Goal: Task Accomplishment & Management: Understand process/instructions

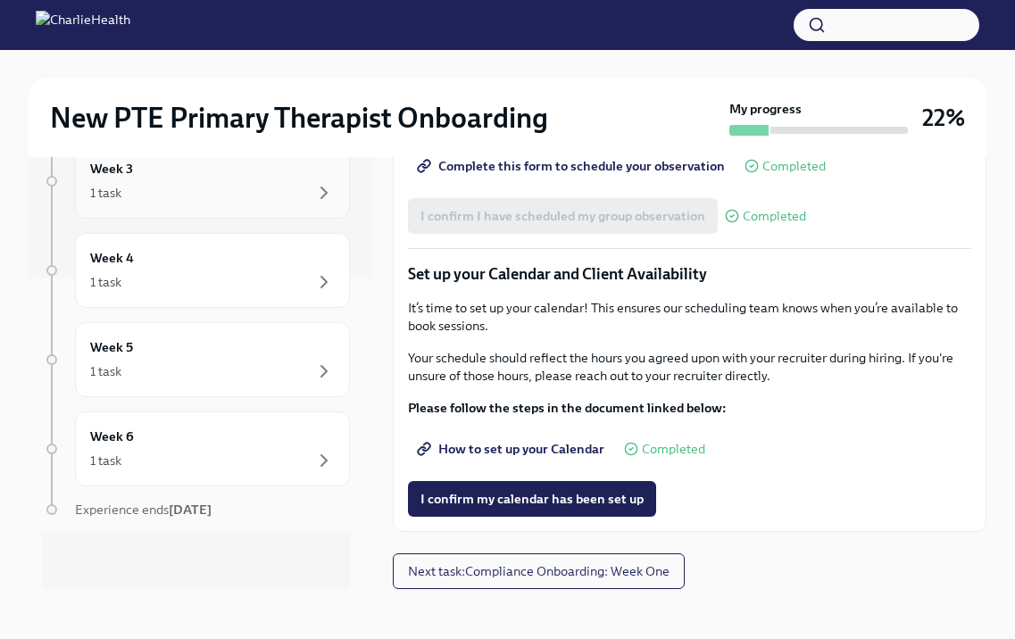
scroll to position [312, 0]
click at [272, 461] on div "1 task" at bounding box center [212, 459] width 245 height 21
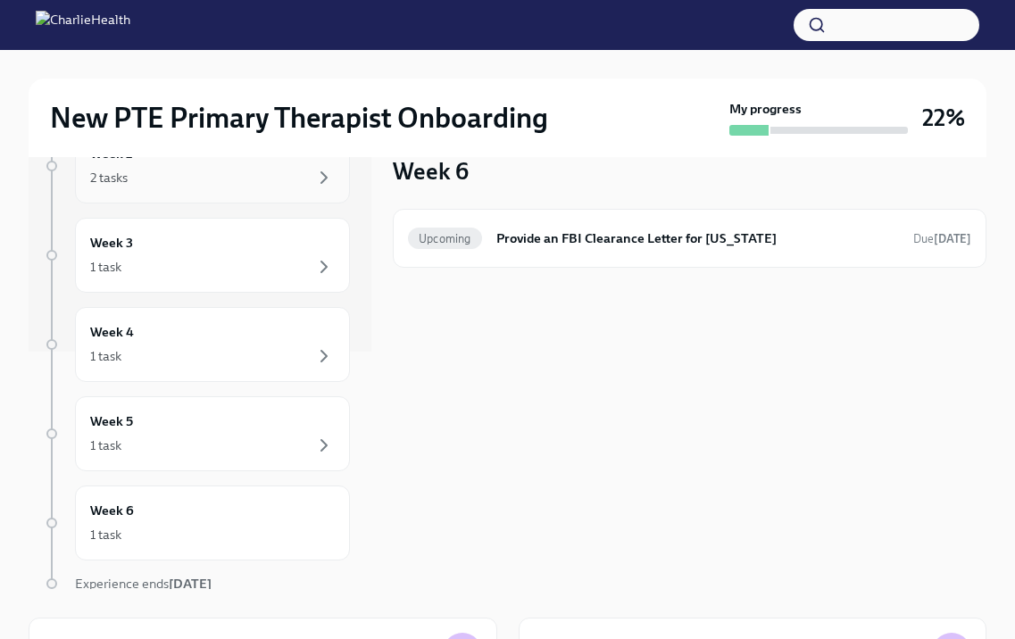
scroll to position [312, 0]
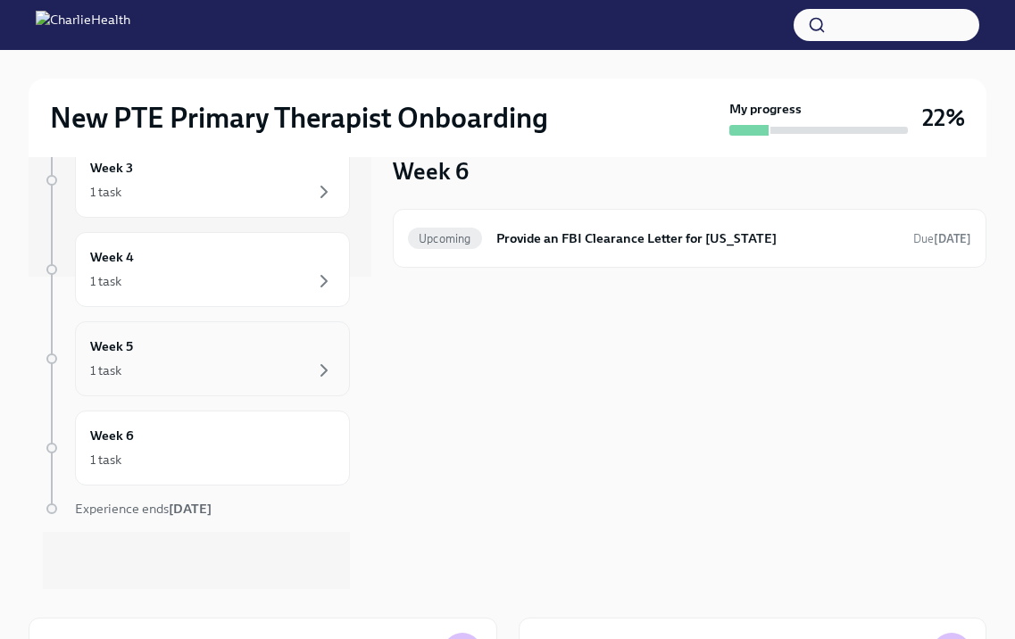
click at [230, 362] on div "1 task" at bounding box center [212, 370] width 245 height 21
click at [208, 455] on div "1 task" at bounding box center [212, 459] width 245 height 21
click at [205, 397] on div "Week -1 2 tasks • 2 messages Complete First day at work [DATE] Week 1 4 tasks •…" at bounding box center [196, 216] width 307 height 746
click at [204, 370] on div "1 task" at bounding box center [212, 370] width 245 height 21
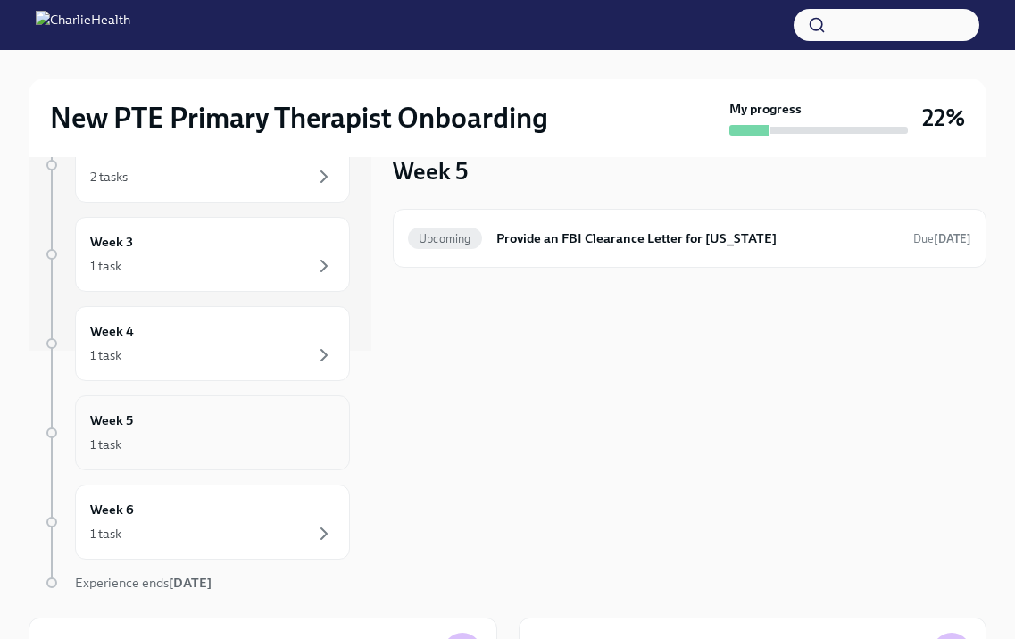
scroll to position [201, 0]
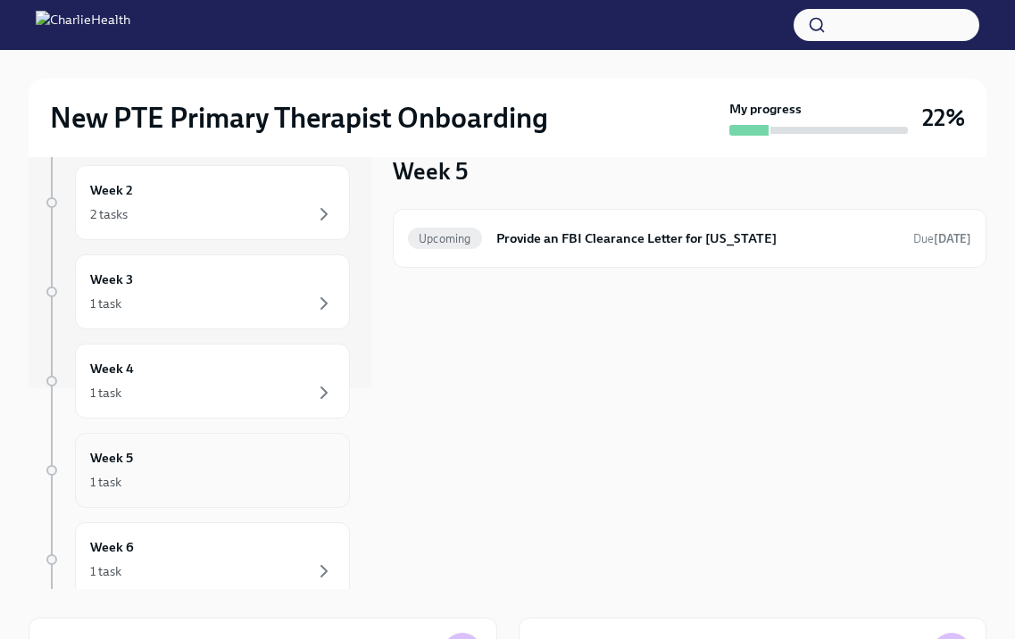
click at [204, 370] on div "Week 4 1 task" at bounding box center [212, 381] width 245 height 45
click at [204, 315] on div "Week 3 1 task" at bounding box center [212, 291] width 275 height 75
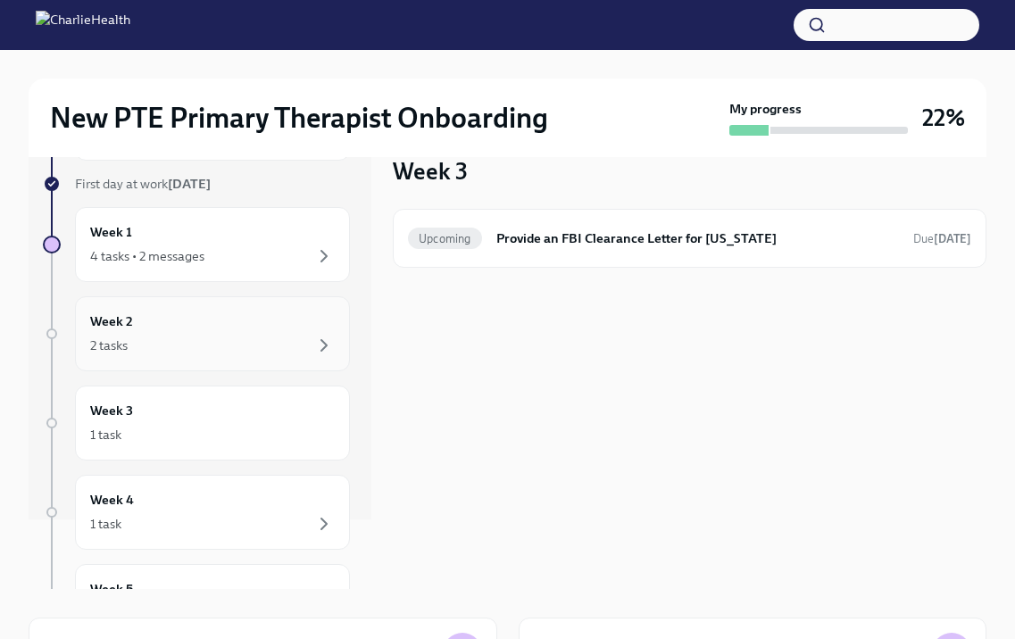
click at [194, 339] on div "2 tasks" at bounding box center [212, 345] width 245 height 21
click at [553, 234] on h6 "Clinical Onboarding: Week 2" at bounding box center [697, 238] width 403 height 20
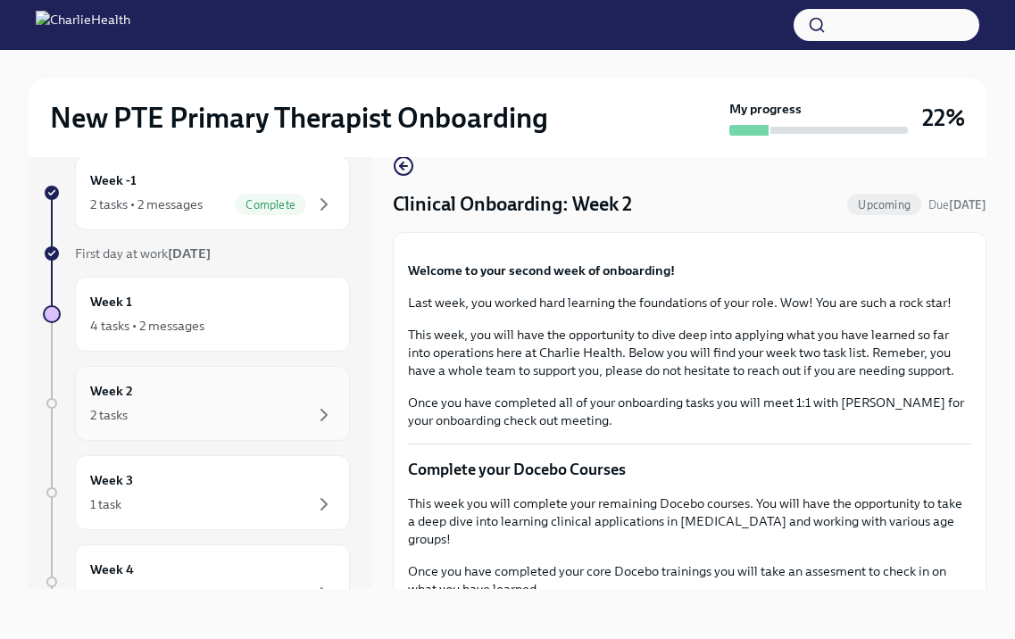
click at [268, 413] on div "2 tasks" at bounding box center [212, 414] width 245 height 21
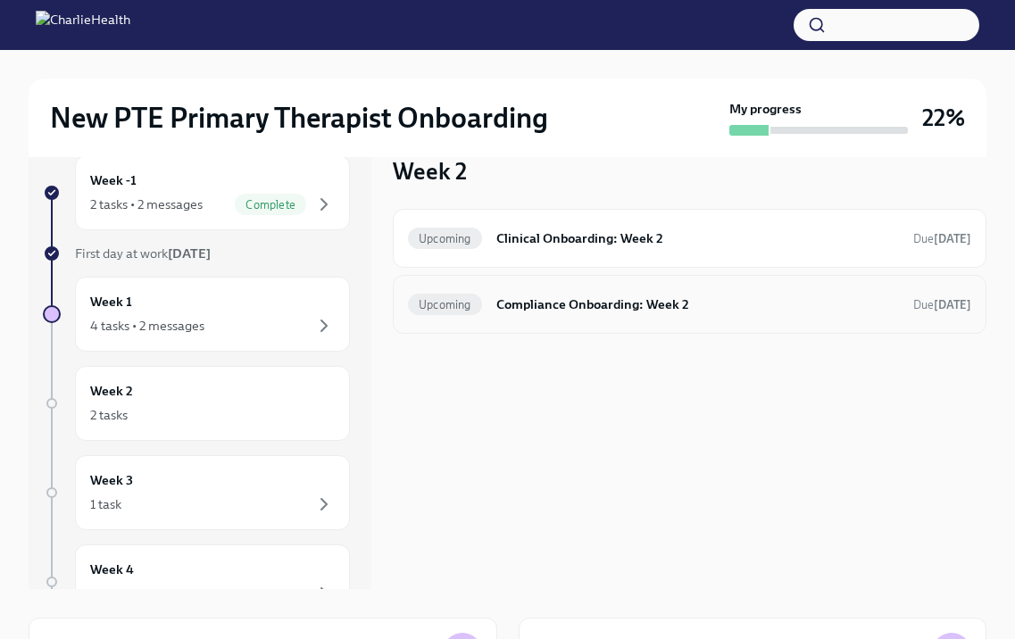
click at [600, 316] on div "Upcoming Compliance Onboarding: Week 2 Due [DATE]" at bounding box center [689, 304] width 563 height 29
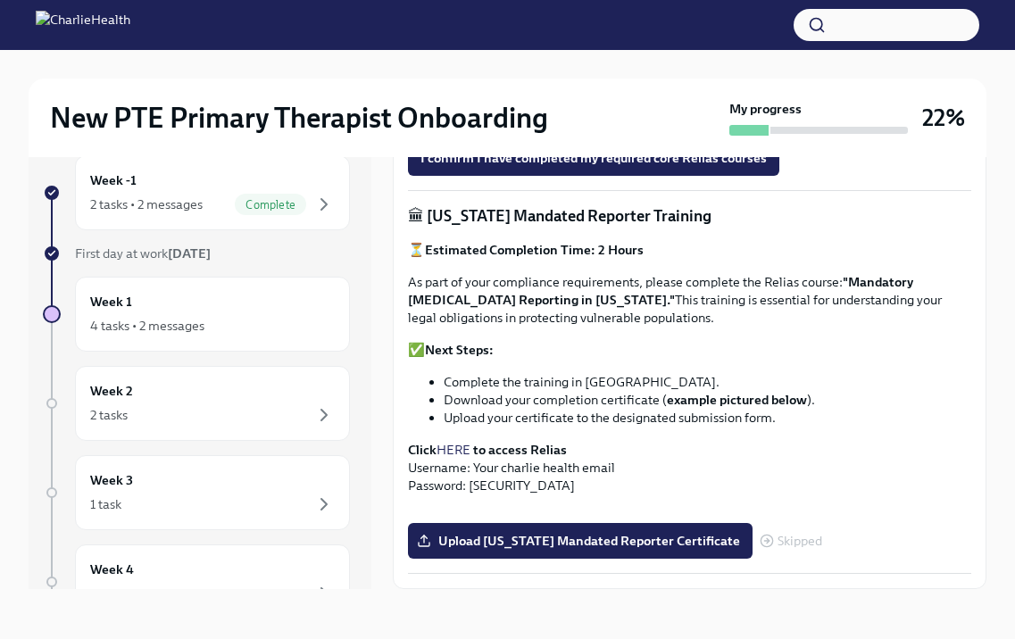
scroll to position [997, 0]
click at [199, 190] on div "Week -1 2 tasks • 2 messages Complete" at bounding box center [212, 192] width 245 height 45
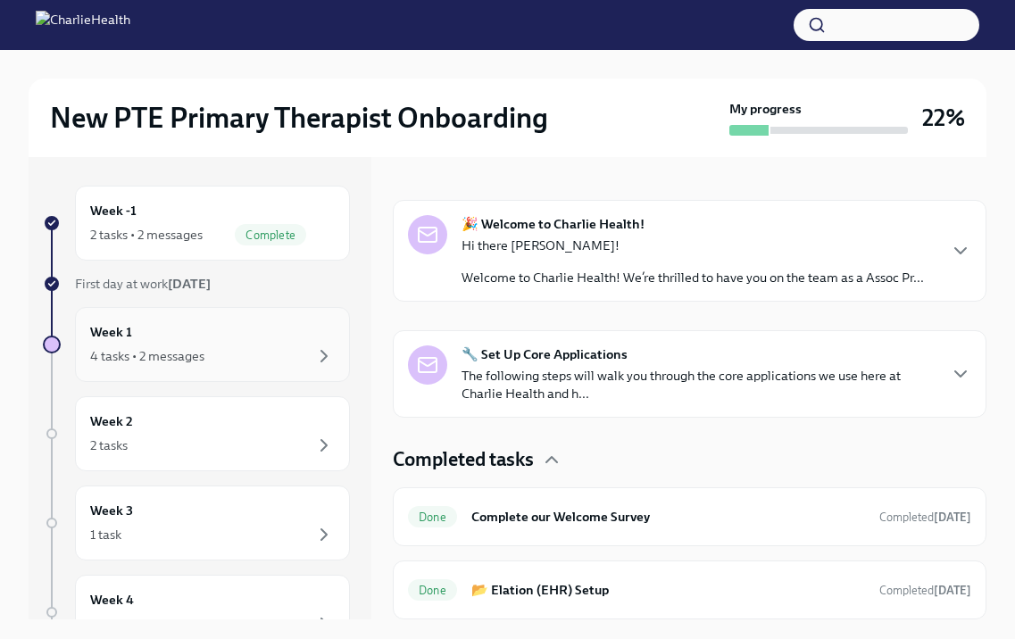
click at [220, 352] on div "4 tasks • 2 messages" at bounding box center [212, 355] width 245 height 21
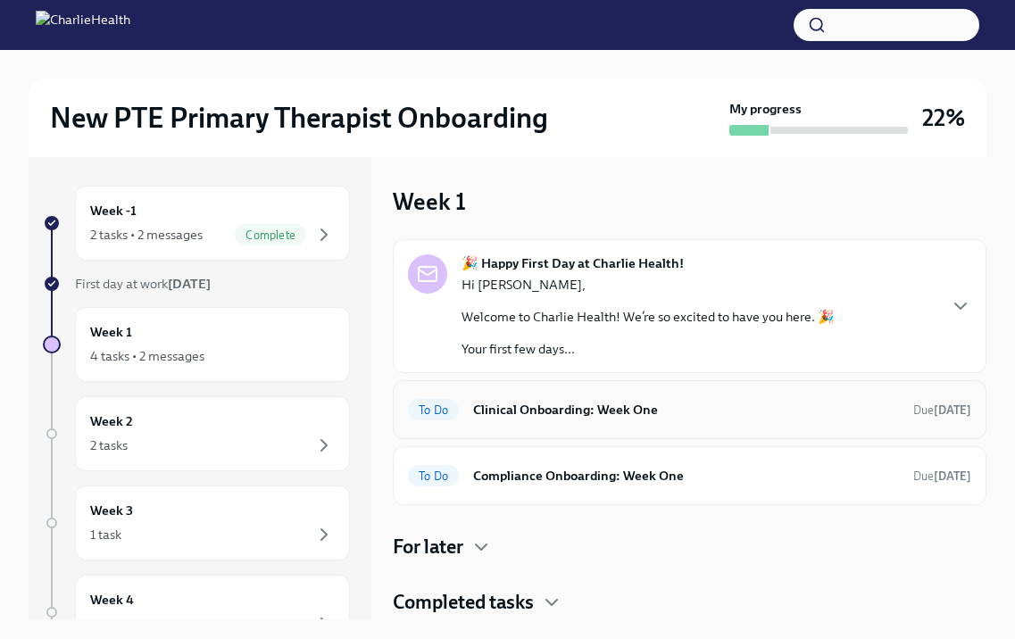
scroll to position [27, 0]
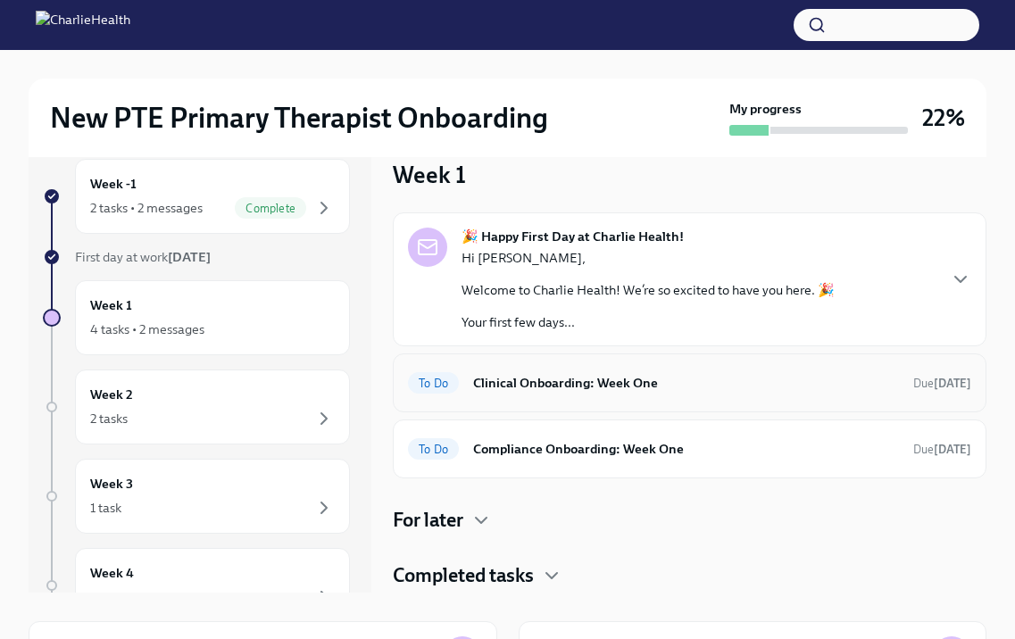
click at [625, 387] on h6 "Clinical Onboarding: Week One" at bounding box center [686, 383] width 426 height 20
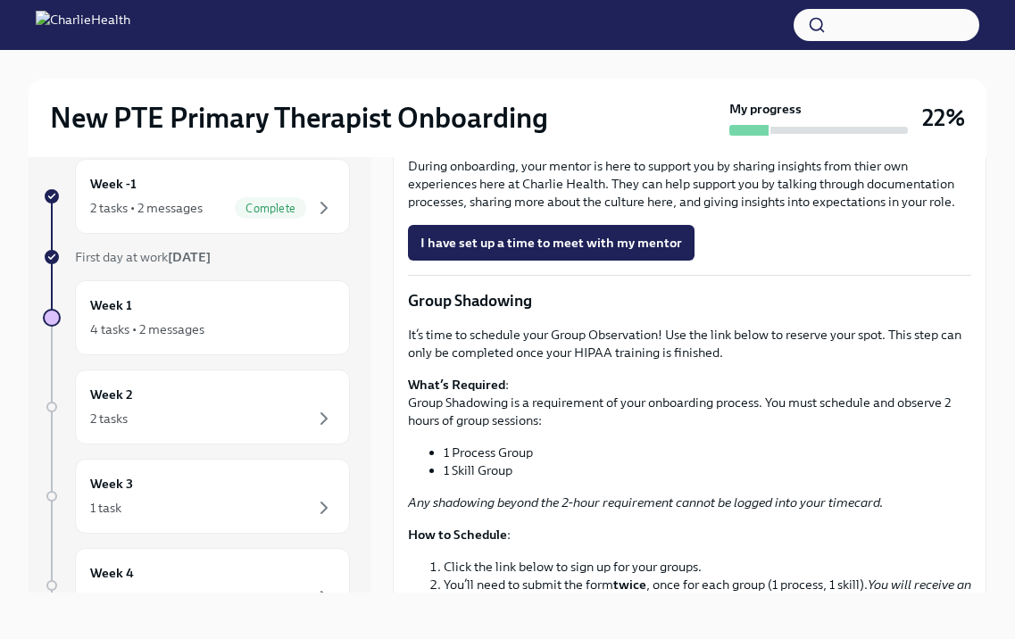
scroll to position [1730, 0]
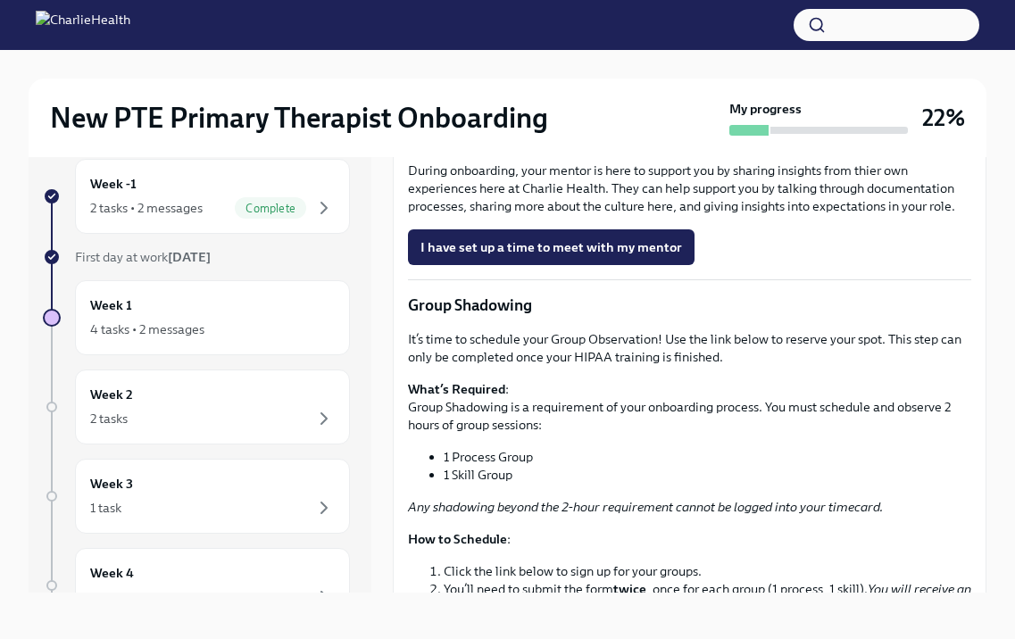
drag, startPoint x: 618, startPoint y: 310, endPoint x: 407, endPoint y: 313, distance: 211.5
click at [408, 147] on p "You have been assigned a mentor to be your buddy in the initial stages of getti…" at bounding box center [689, 121] width 563 height 54
copy p "[PERSON_NAME][EMAIL_ADDRESS][PERSON_NAME][DOMAIN_NAME]"
